Goal: Browse casually

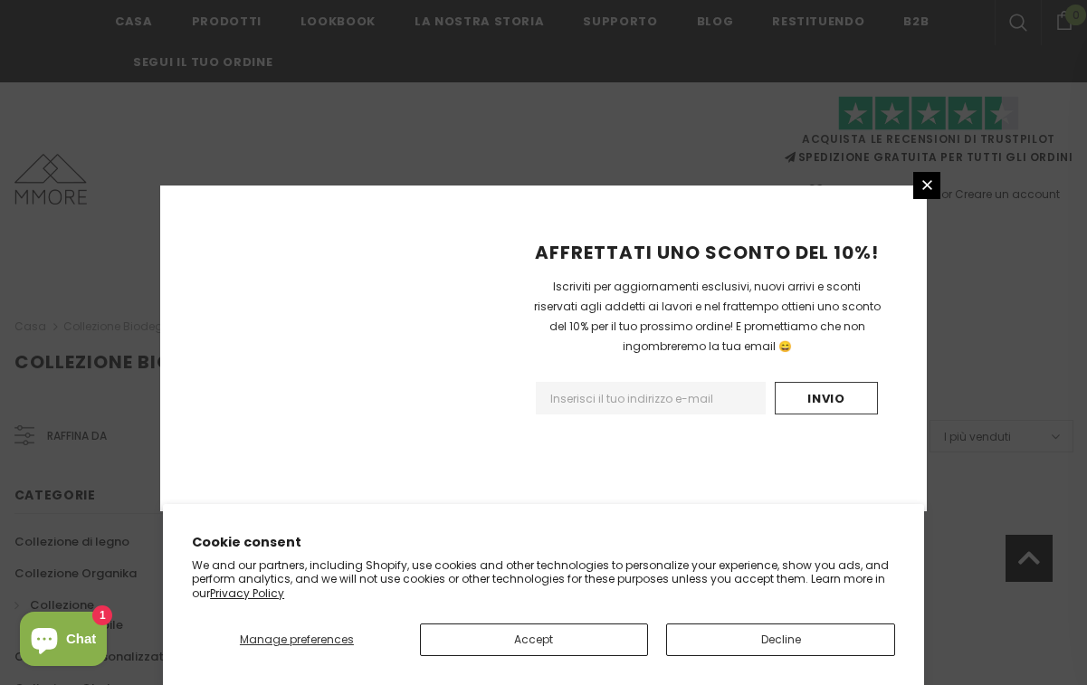
scroll to position [1207, 0]
